Goal: Task Accomplishment & Management: Use online tool/utility

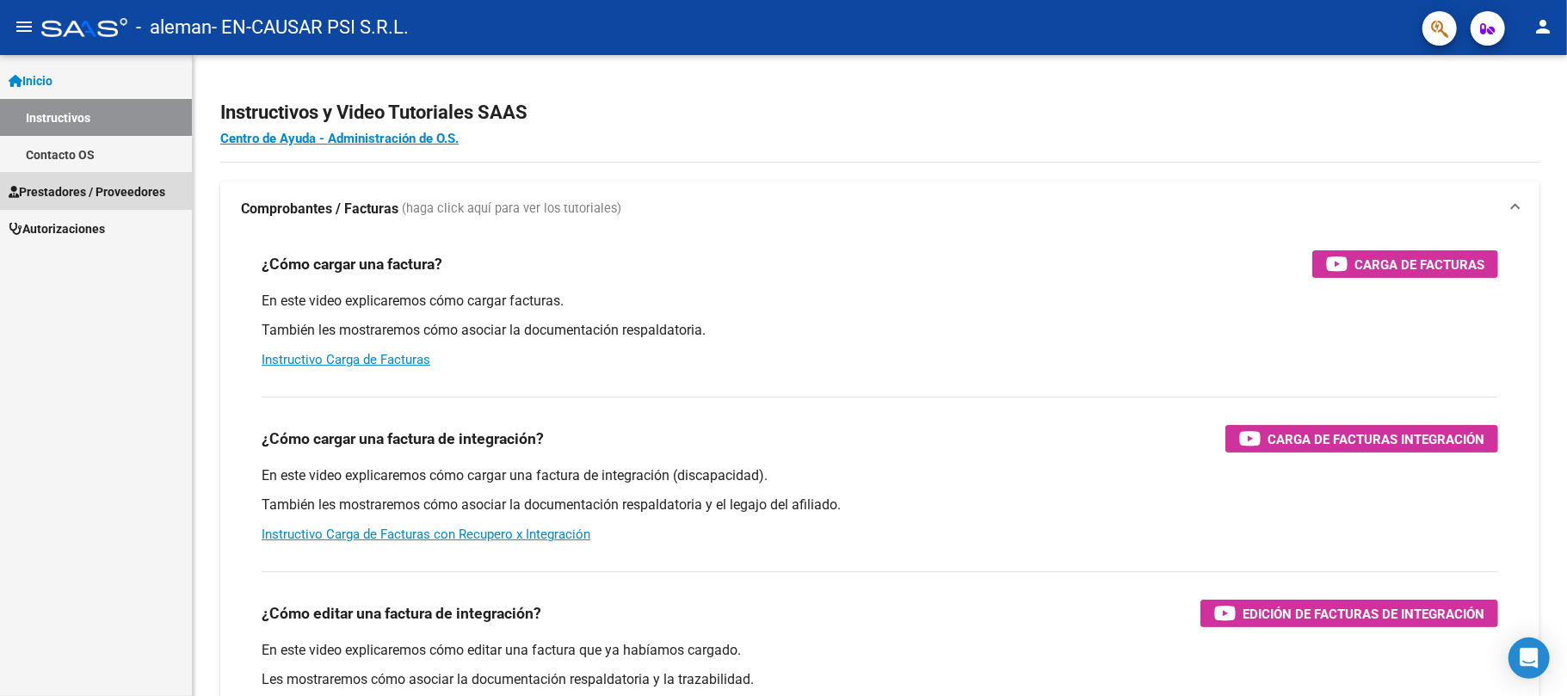
click at [57, 182] on span "Prestadores / Proveedores" at bounding box center [87, 191] width 157 height 19
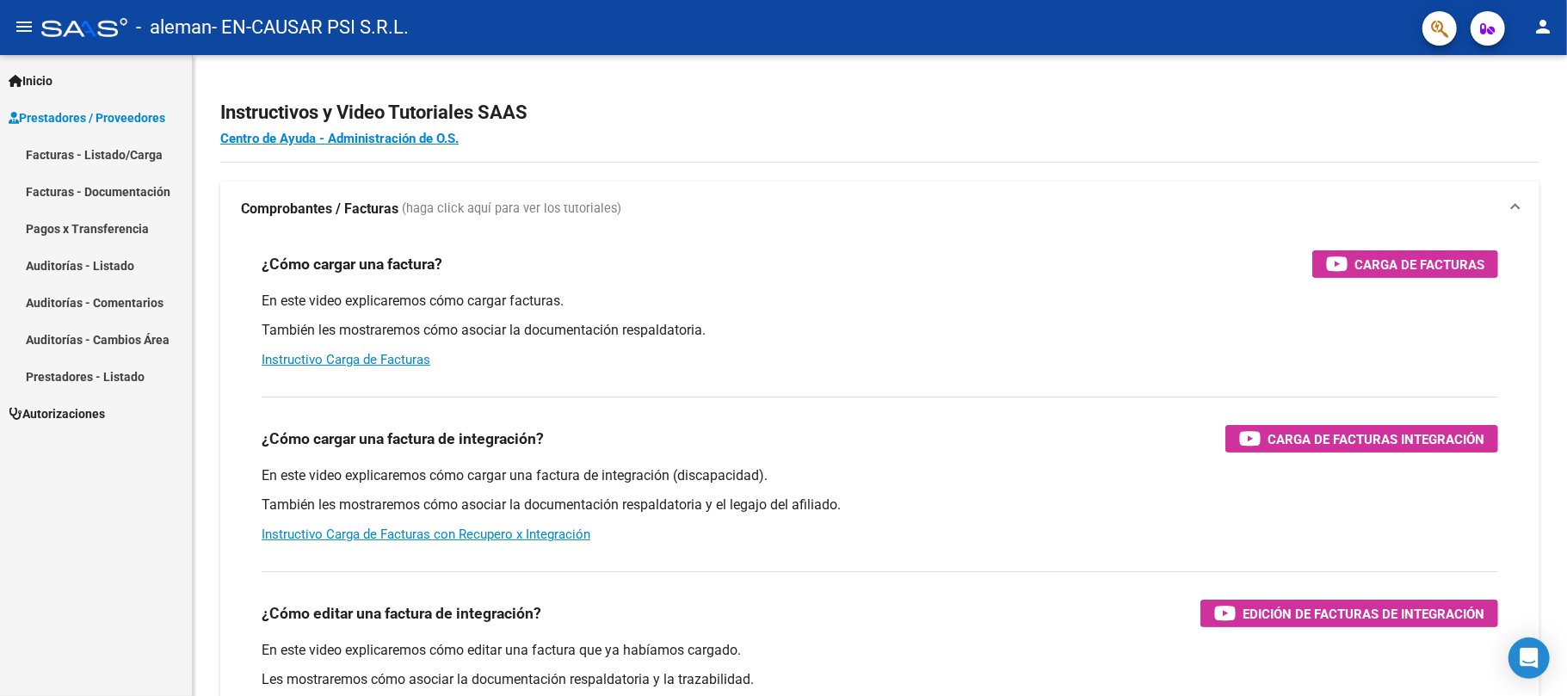
drag, startPoint x: 90, startPoint y: 153, endPoint x: 122, endPoint y: 150, distance: 32.0
click at [91, 153] on link "Facturas - Listado/Carga" at bounding box center [96, 154] width 192 height 37
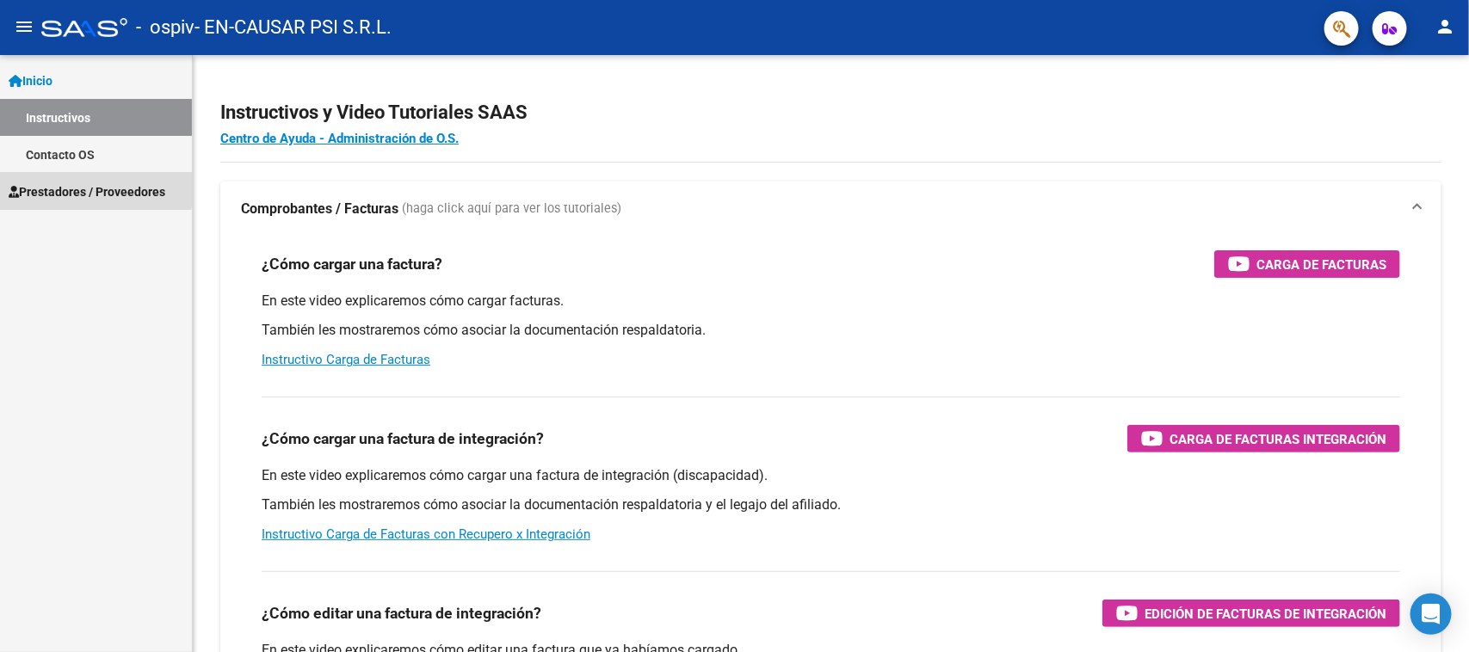
click at [59, 186] on span "Prestadores / Proveedores" at bounding box center [87, 191] width 157 height 19
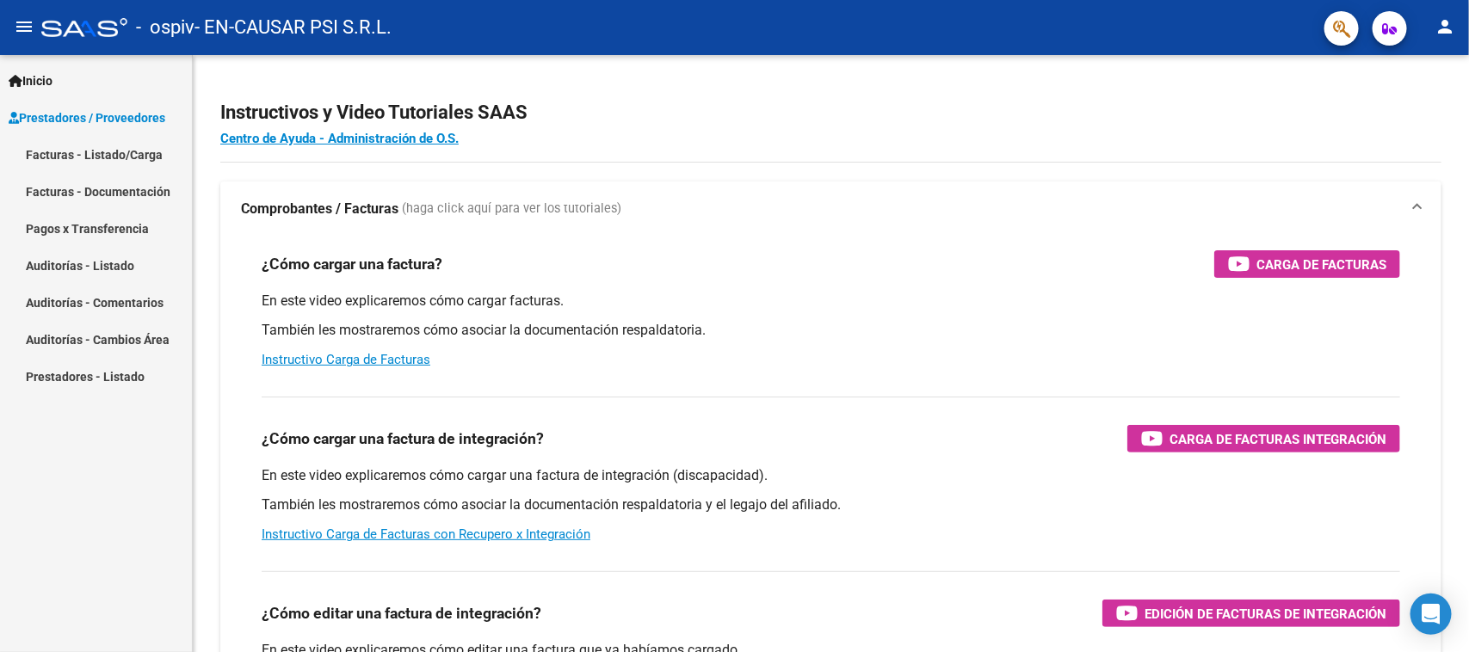
click at [95, 224] on link "Pagos x Transferencia" at bounding box center [96, 228] width 192 height 37
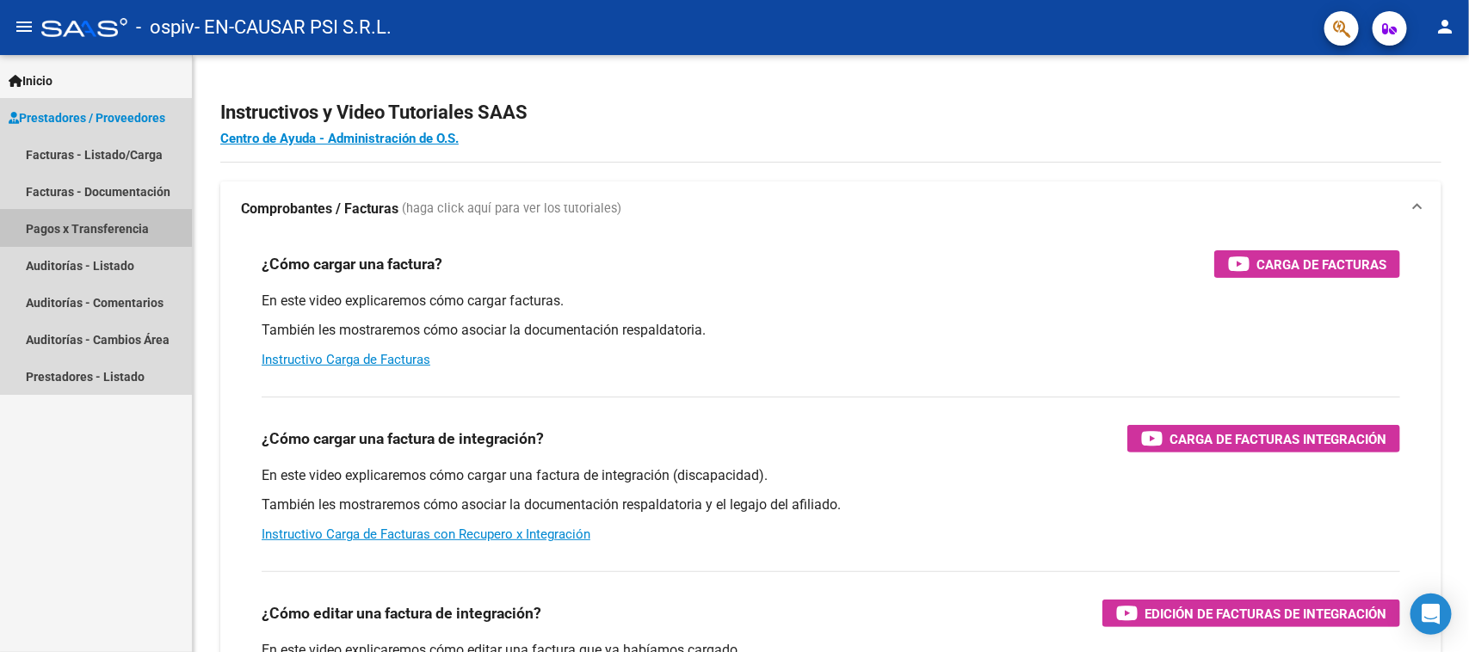
click at [93, 153] on link "Facturas - Listado/Carga" at bounding box center [96, 154] width 192 height 37
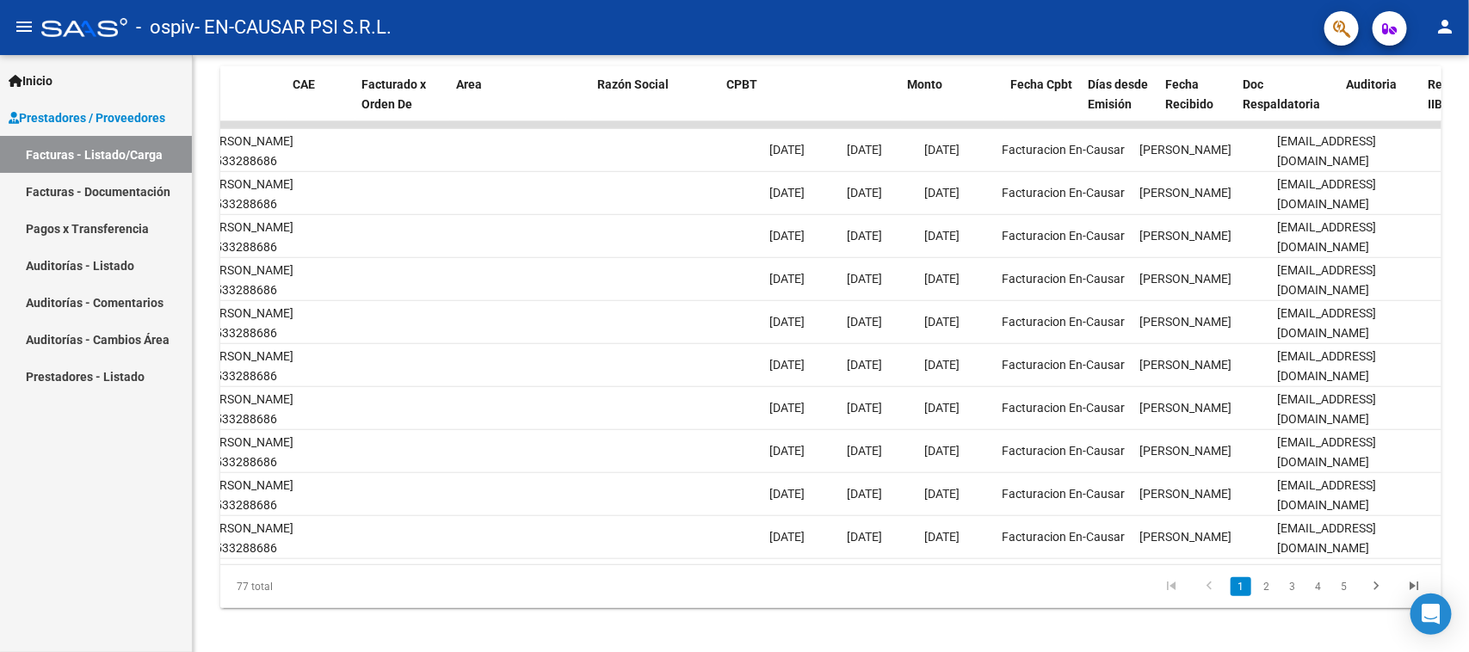
scroll to position [0, 105]
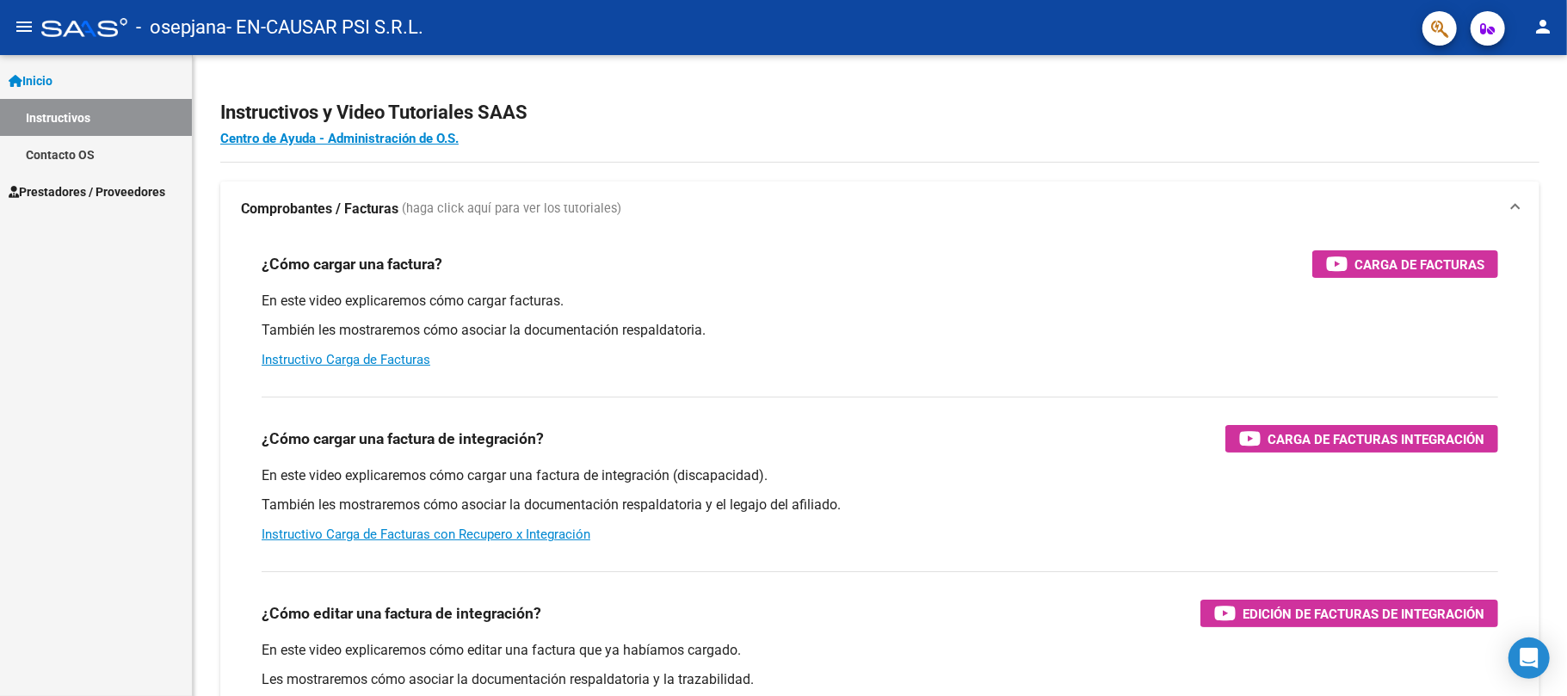
click at [103, 194] on span "Prestadores / Proveedores" at bounding box center [87, 191] width 157 height 19
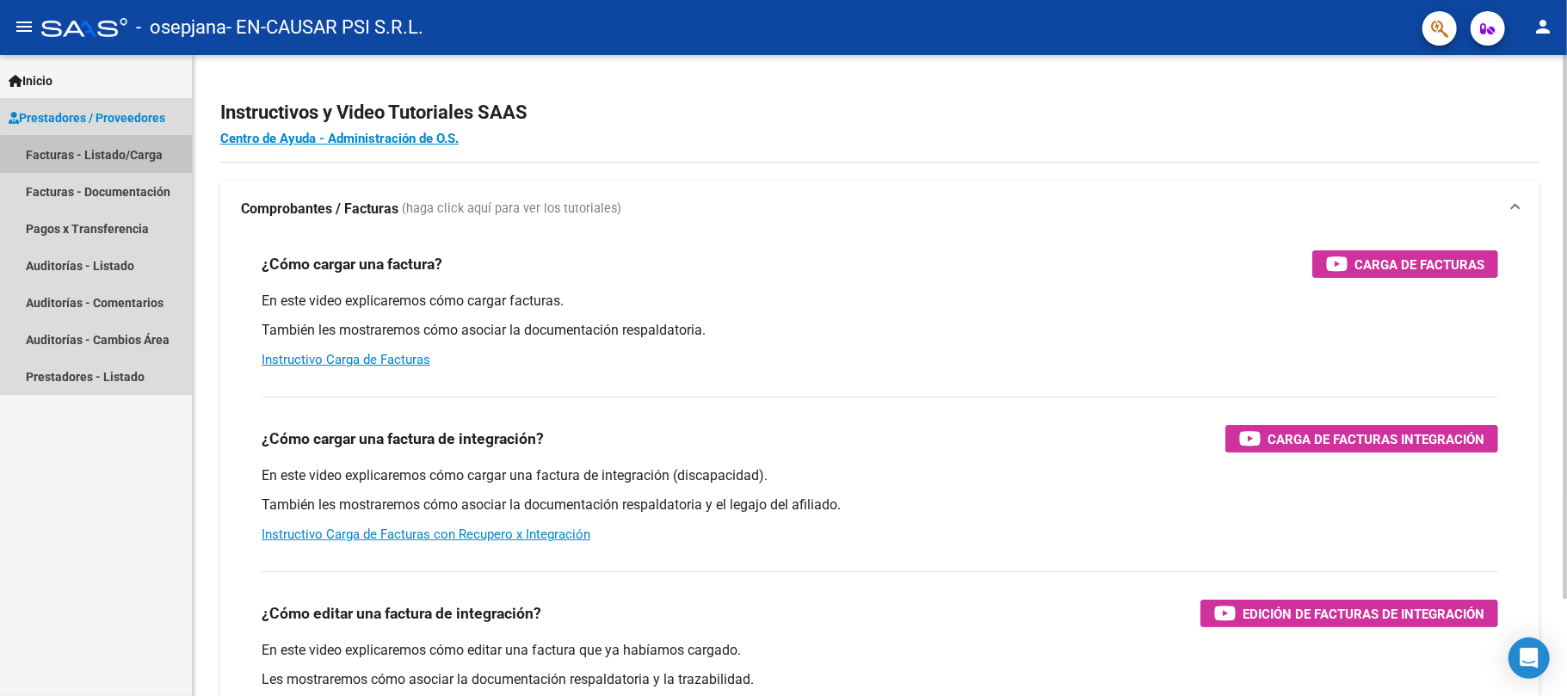
drag, startPoint x: 114, startPoint y: 159, endPoint x: 628, endPoint y: 305, distance: 534.1
click at [114, 159] on link "Facturas - Listado/Carga" at bounding box center [96, 154] width 192 height 37
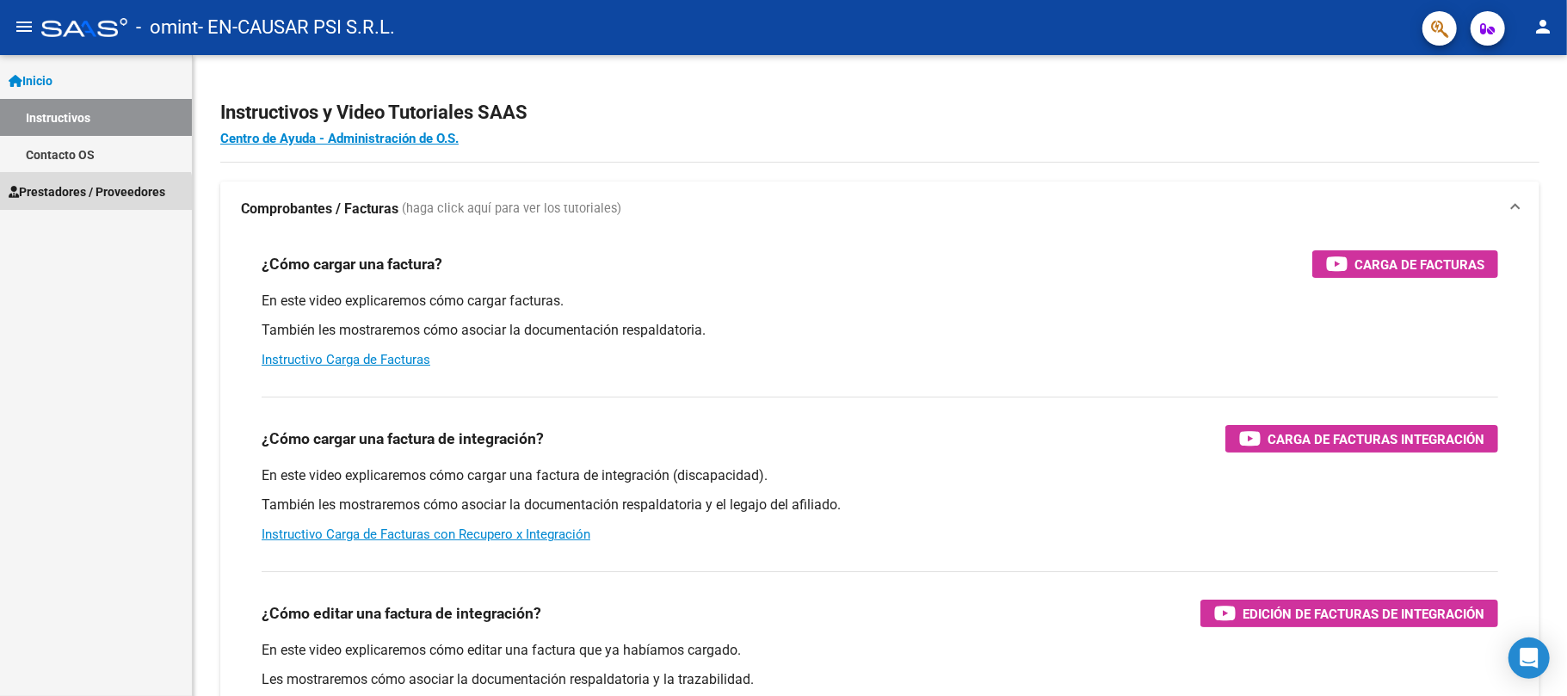
click at [91, 195] on span "Prestadores / Proveedores" at bounding box center [87, 191] width 157 height 19
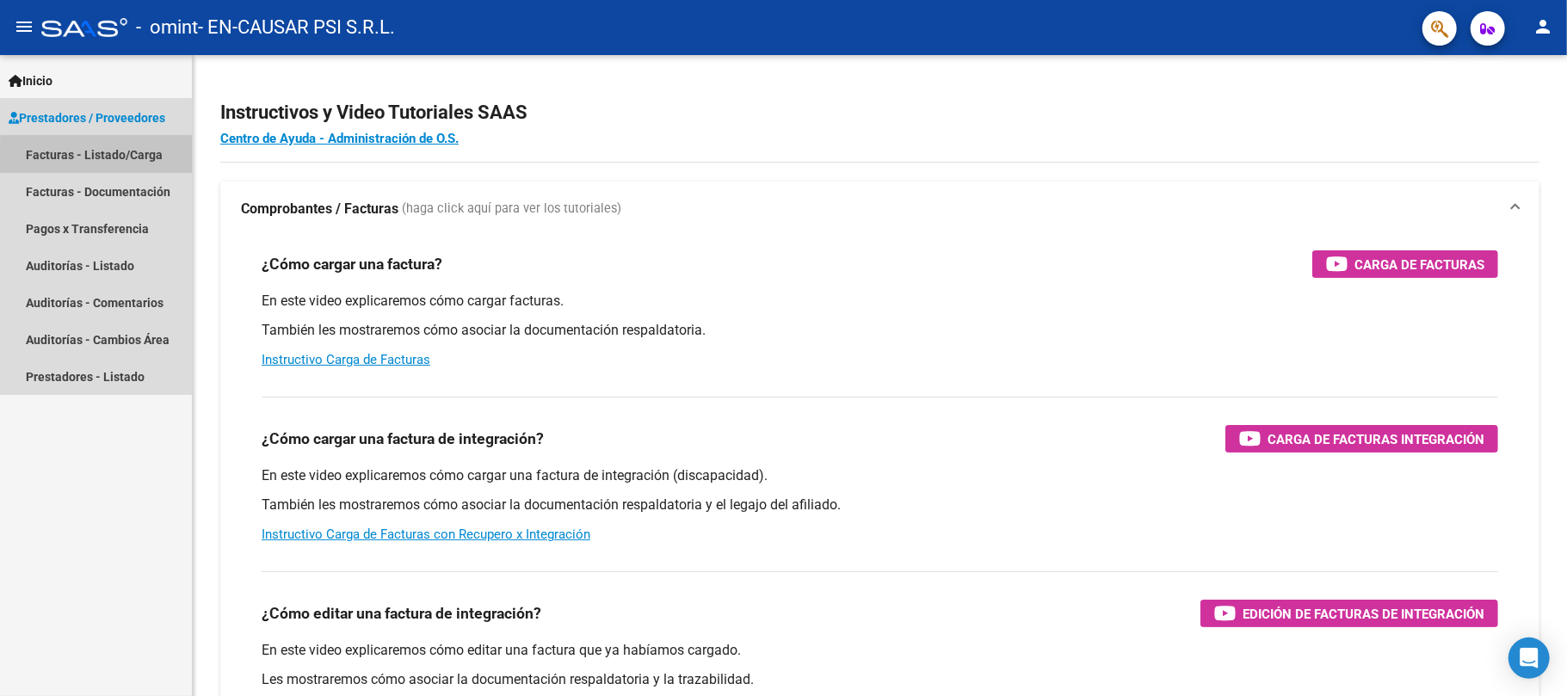
click at [102, 157] on link "Facturas - Listado/Carga" at bounding box center [96, 154] width 192 height 37
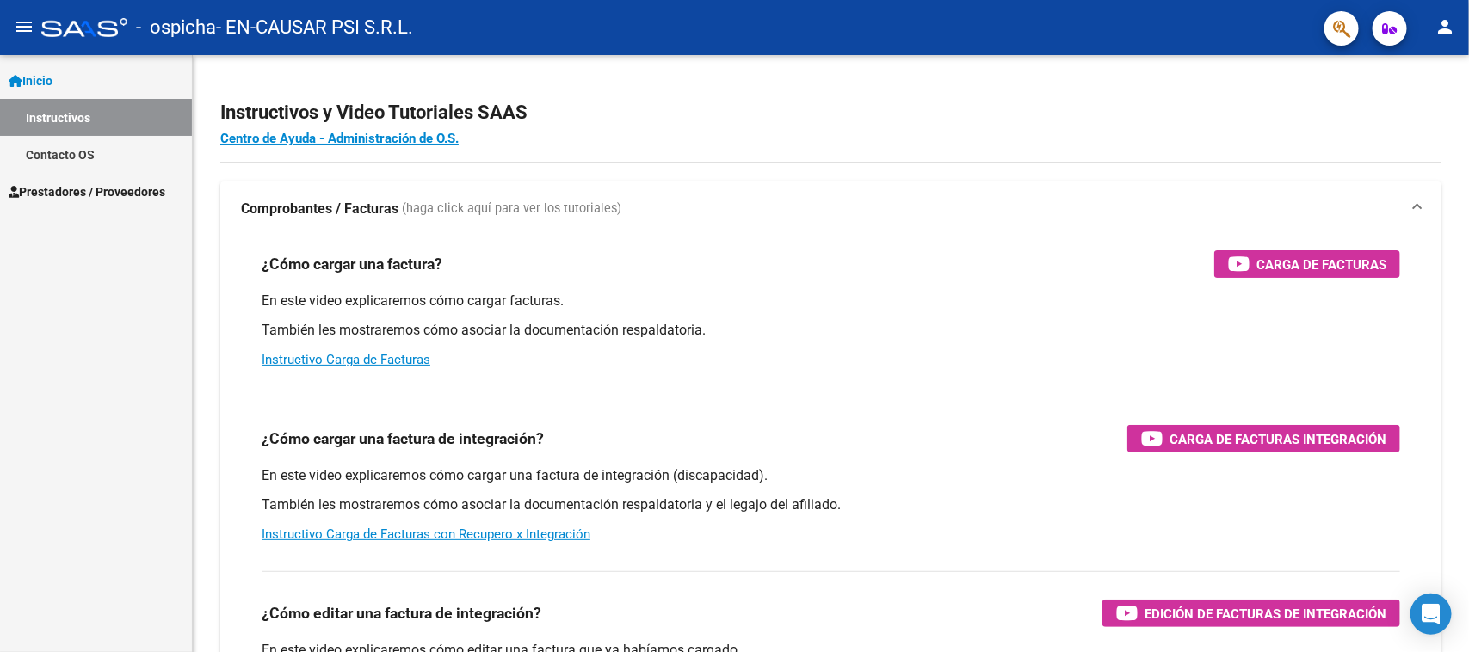
click at [65, 196] on span "Prestadores / Proveedores" at bounding box center [87, 191] width 157 height 19
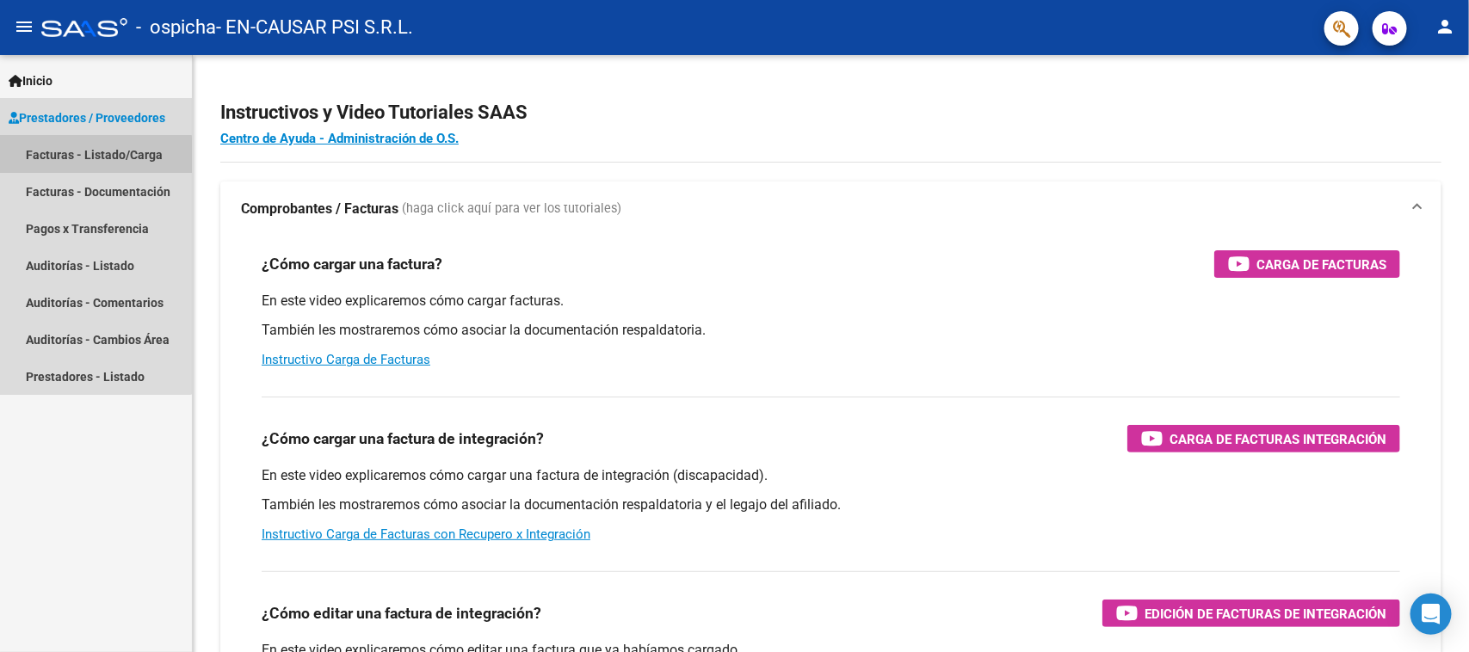
click at [71, 157] on link "Facturas - Listado/Carga" at bounding box center [96, 154] width 192 height 37
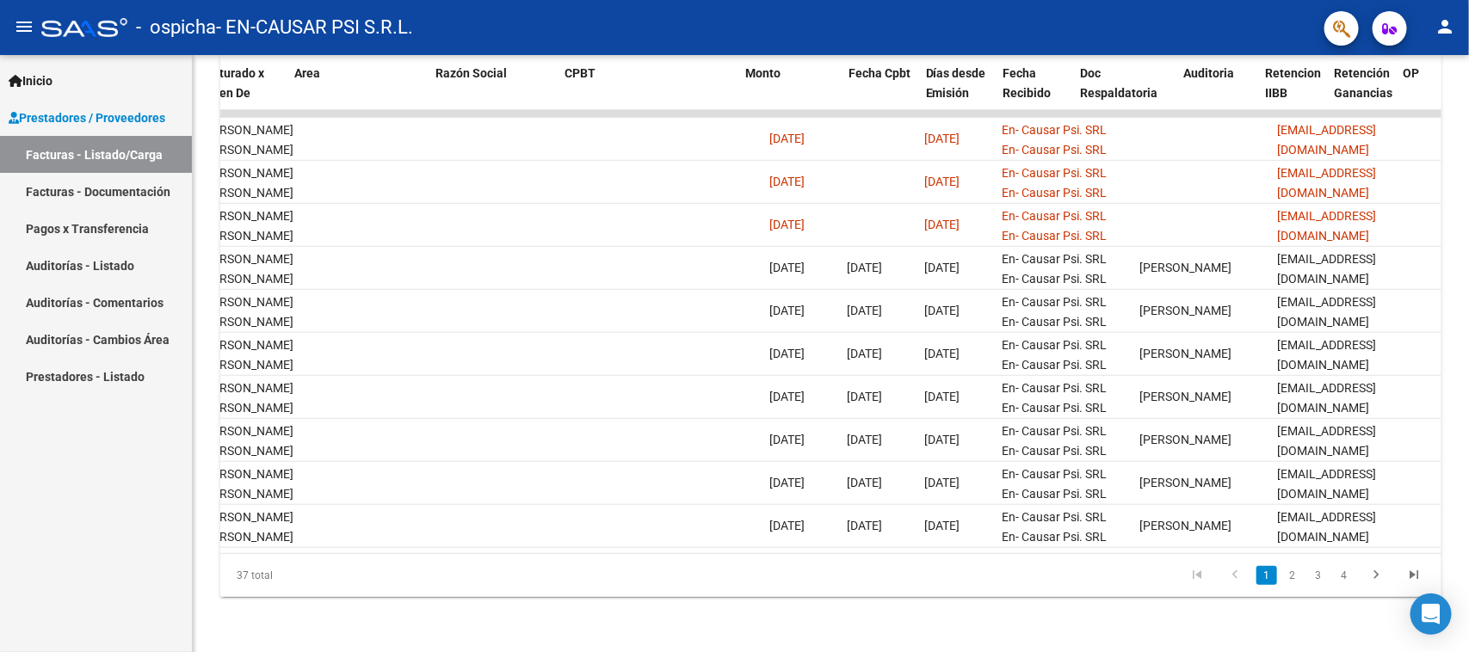
scroll to position [0, 268]
